Goal: Information Seeking & Learning: Learn about a topic

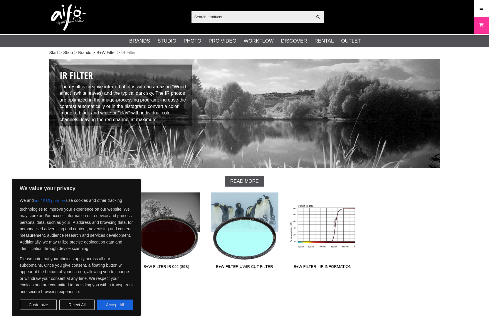
scroll to position [0, 0]
click at [118, 305] on button "Accept All" at bounding box center [115, 305] width 36 height 11
checkbox input "true"
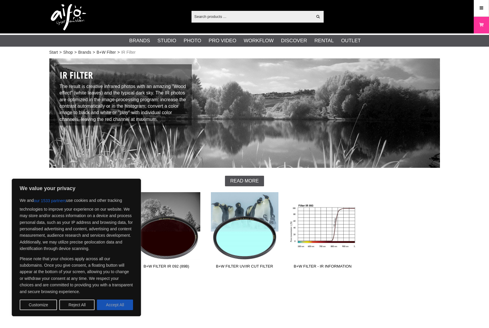
checkbox input "true"
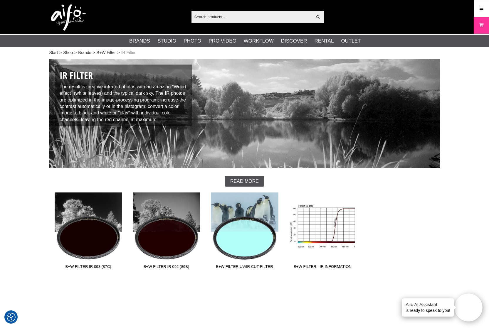
scroll to position [0, 0]
click at [108, 52] on link "B+W Filter" at bounding box center [106, 53] width 19 height 6
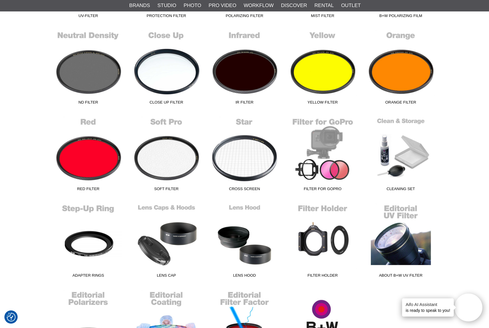
scroll to position [251, 0]
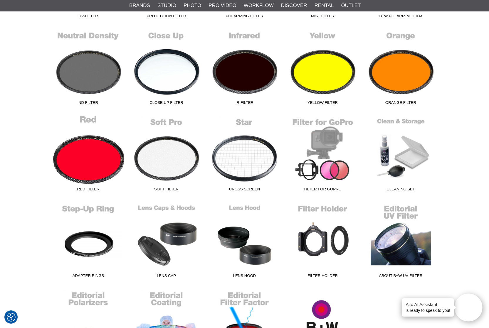
click at [77, 155] on link "Red Filter" at bounding box center [88, 154] width 78 height 79
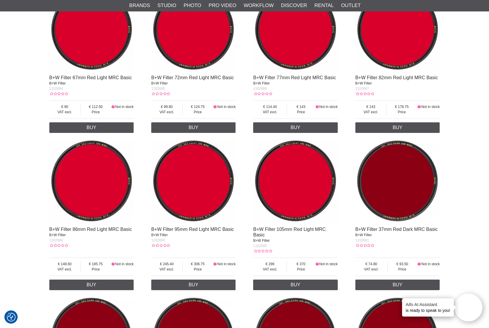
scroll to position [628, 0]
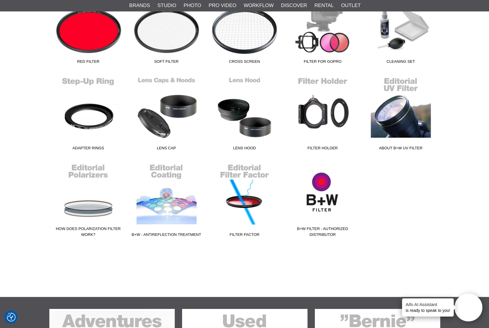
scroll to position [380, 0]
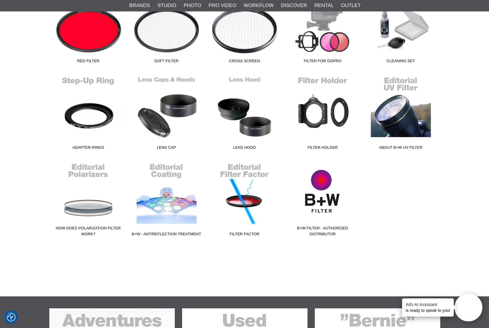
click at [318, 199] on link "B+W Filter - Authorized Distributor" at bounding box center [323, 199] width 78 height 79
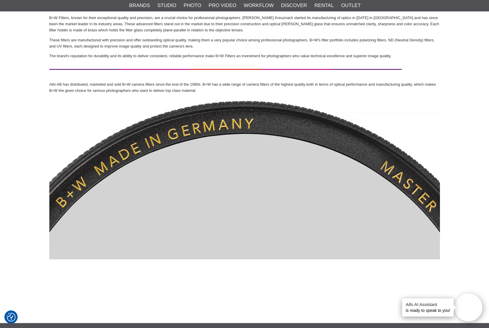
scroll to position [150, 0]
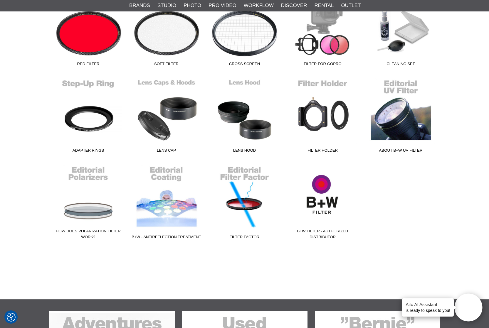
scroll to position [381, 0]
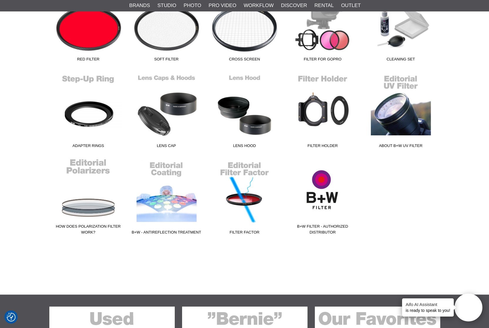
click at [72, 205] on link "How does Polarization Filter work?" at bounding box center [88, 197] width 78 height 79
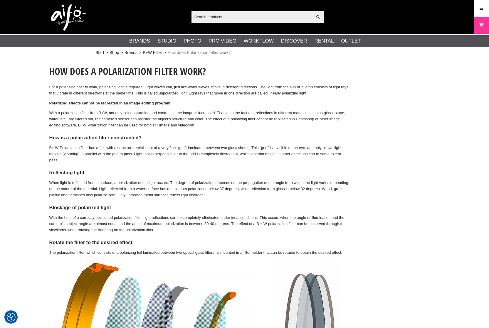
checkbox input "true"
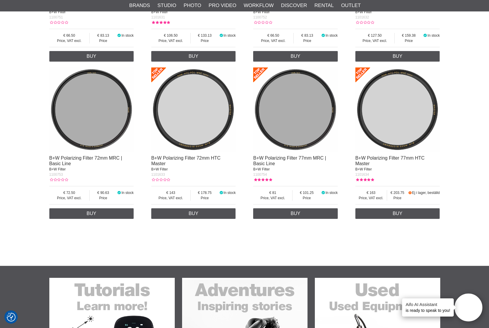
scroll to position [1475, 0]
